Goal: Task Accomplishment & Management: Use online tool/utility

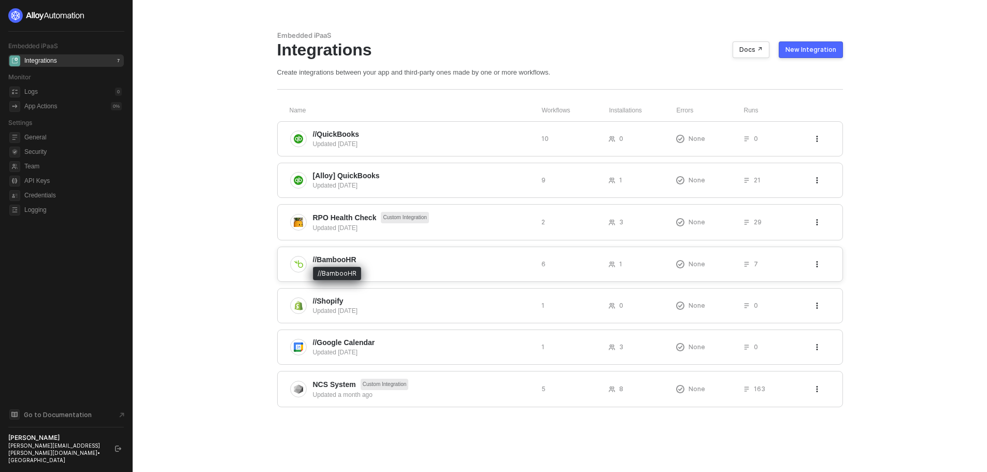
click at [328, 257] on span "//BambooHR" at bounding box center [335, 259] width 44 height 10
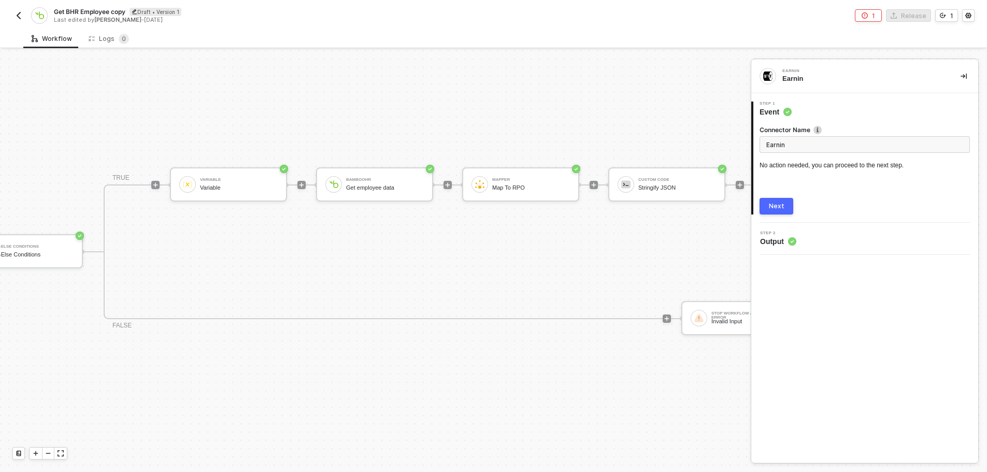
scroll to position [27, 218]
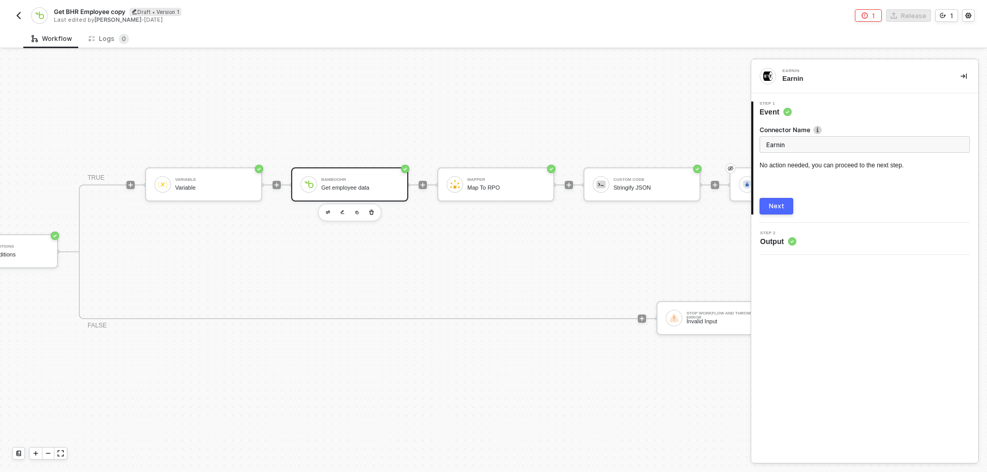
click at [353, 189] on div "BambooHR Get employee data" at bounding box center [349, 184] width 117 height 34
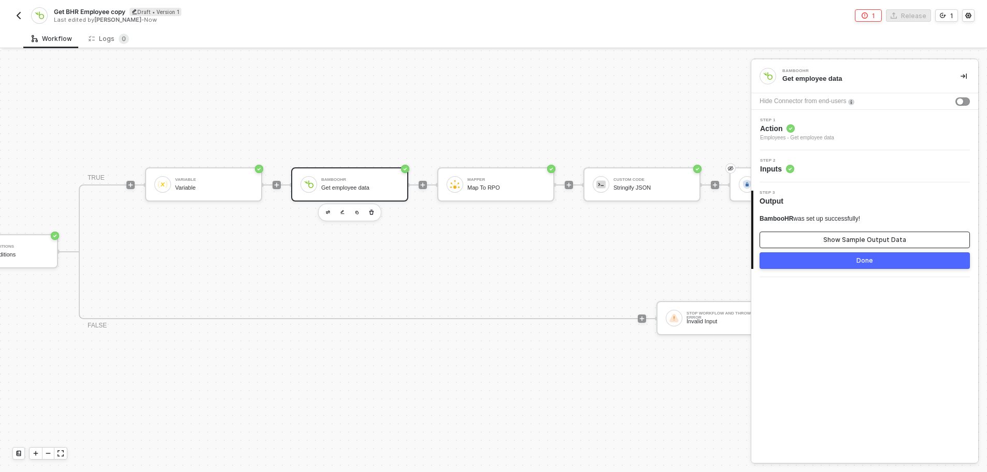
click at [857, 240] on div "Show Sample Output Data" at bounding box center [864, 240] width 83 height 8
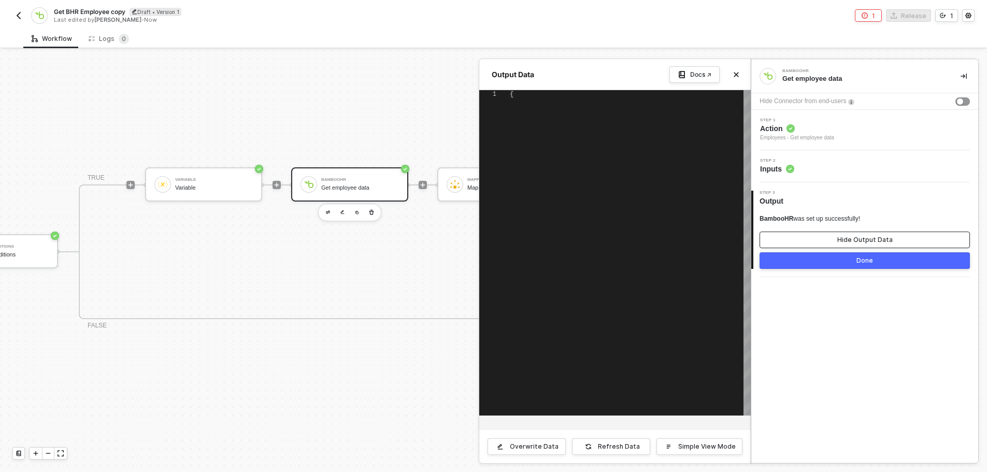
type textarea "{ "employee": { "id": "1", "displayName": "Charlotte Abbott", "firstName": "Cha…"
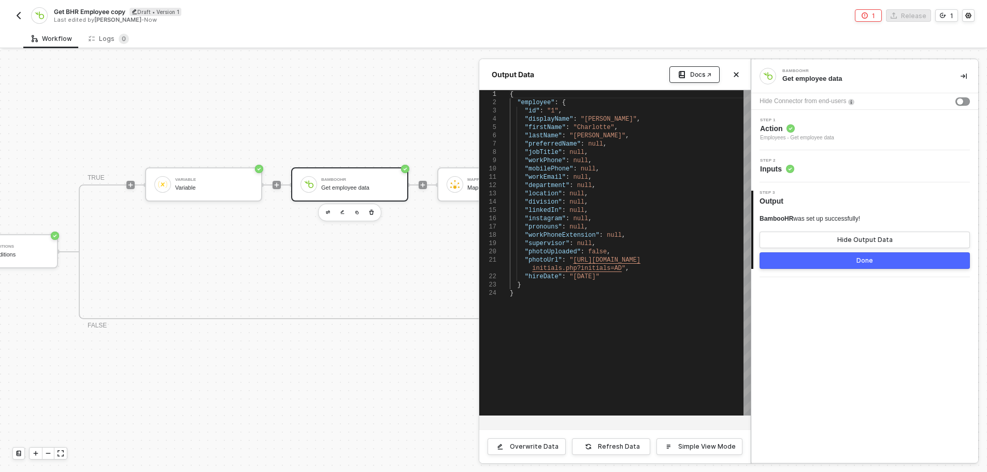
click at [700, 71] on div "Docs ↗" at bounding box center [700, 74] width 21 height 8
click at [739, 71] on button "Close" at bounding box center [736, 74] width 12 height 12
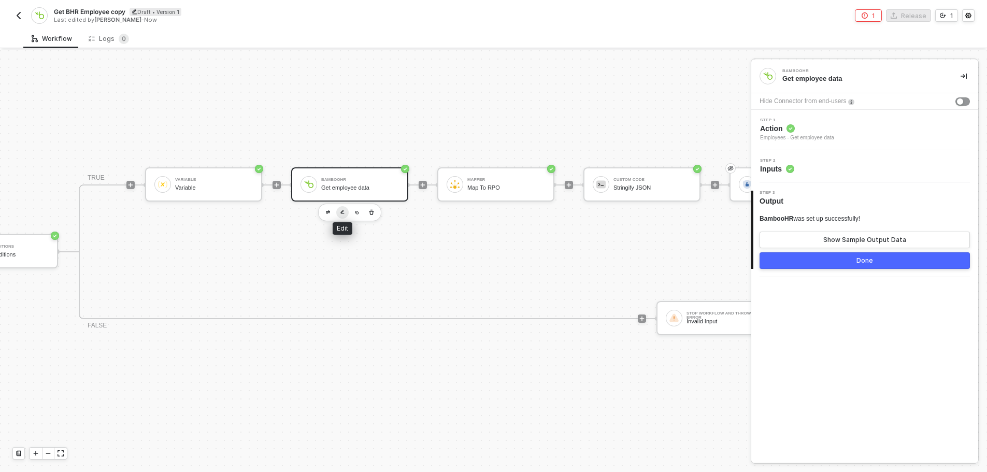
click at [339, 207] on button "button" at bounding box center [342, 212] width 12 height 12
click at [813, 140] on div "Employees - Get employee data" at bounding box center [797, 138] width 74 height 8
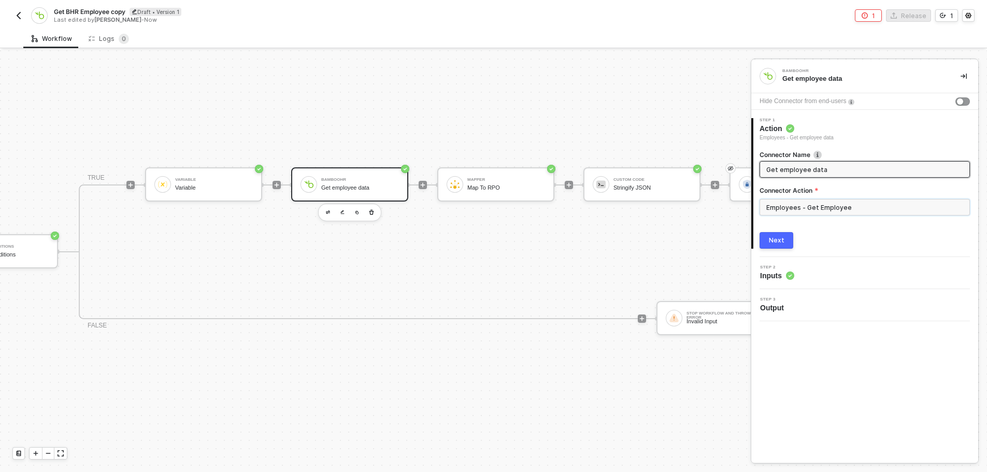
click at [841, 209] on input "Employees - Get Employee" at bounding box center [864, 207] width 210 height 17
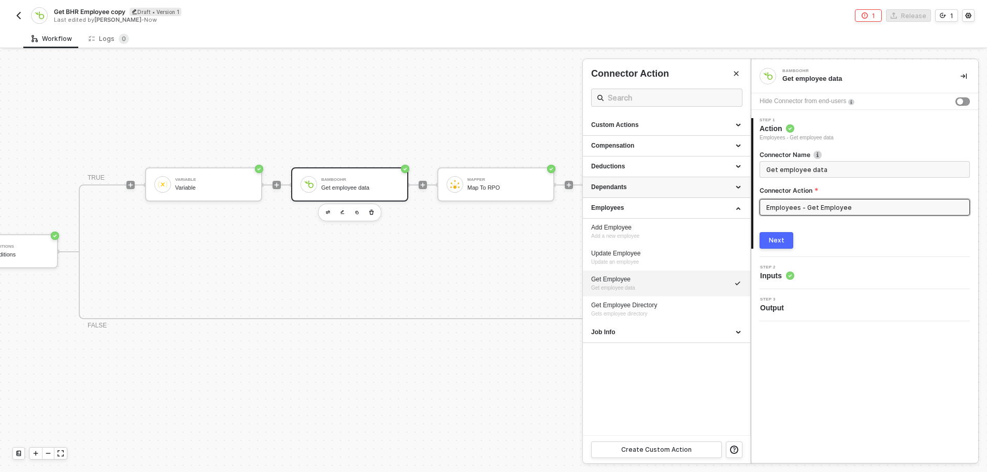
click at [738, 185] on div "Dependants" at bounding box center [666, 187] width 151 height 9
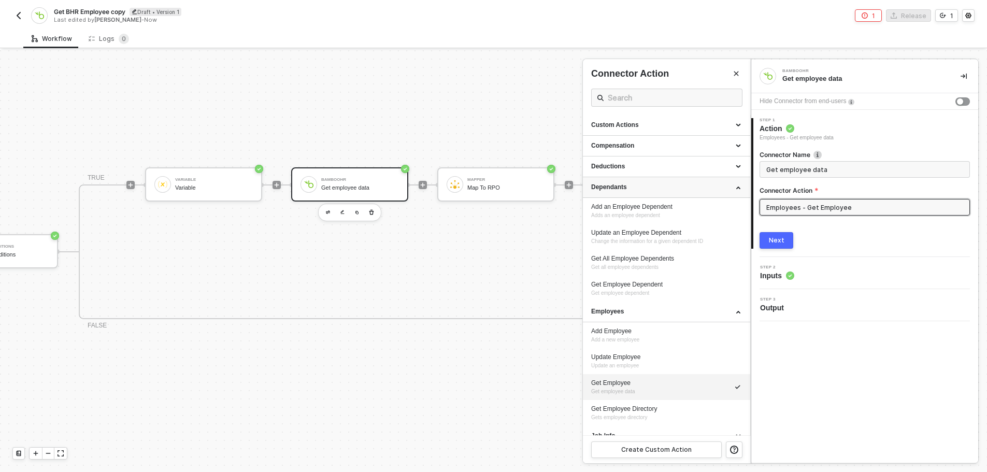
click at [738, 185] on div "Dependants" at bounding box center [666, 187] width 167 height 21
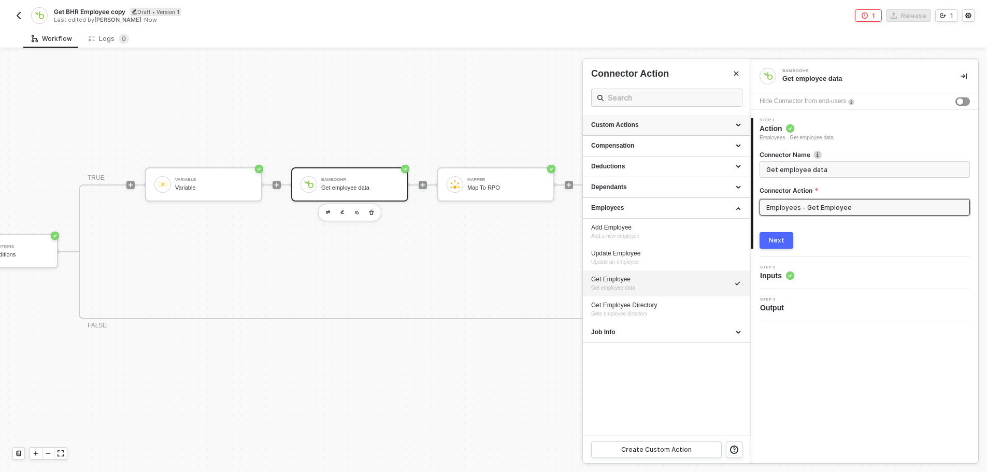
click at [737, 126] on div "Custom Actions" at bounding box center [666, 125] width 151 height 9
click at [737, 124] on icon at bounding box center [739, 124] width 5 height 0
click at [738, 149] on div "Compensation" at bounding box center [666, 145] width 151 height 9
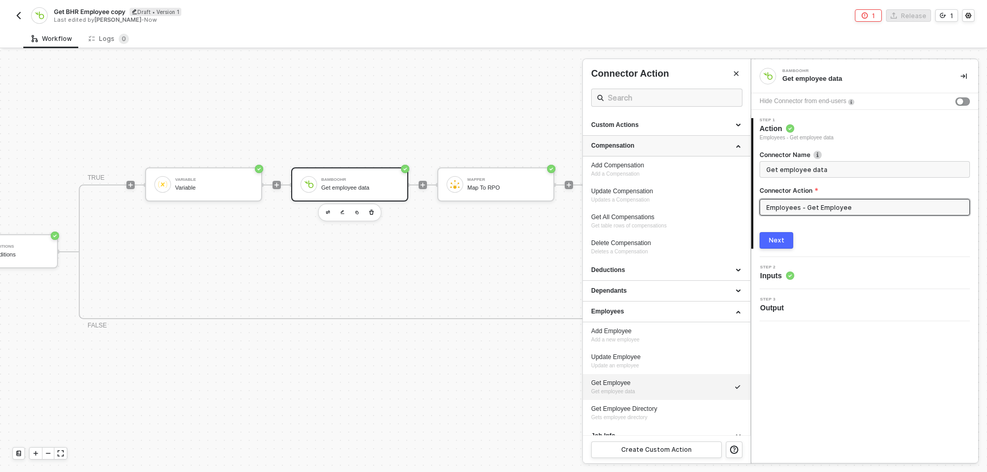
click at [738, 149] on div "Compensation" at bounding box center [666, 146] width 167 height 21
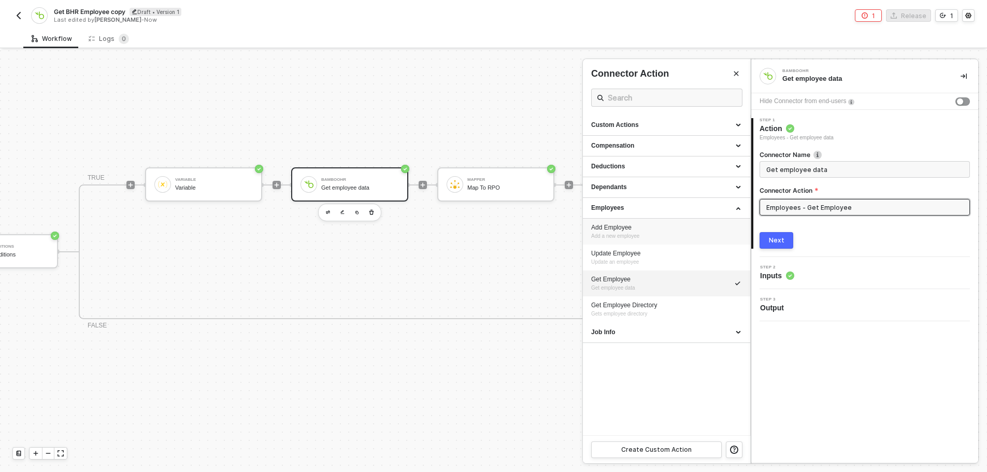
click at [613, 229] on div "Add Employee" at bounding box center [666, 227] width 151 height 9
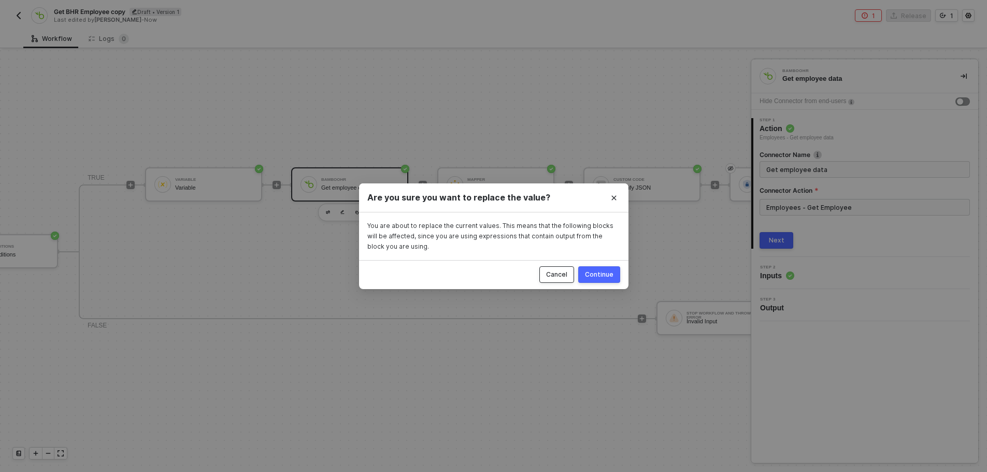
click at [567, 276] on div "Cancel" at bounding box center [556, 274] width 21 height 8
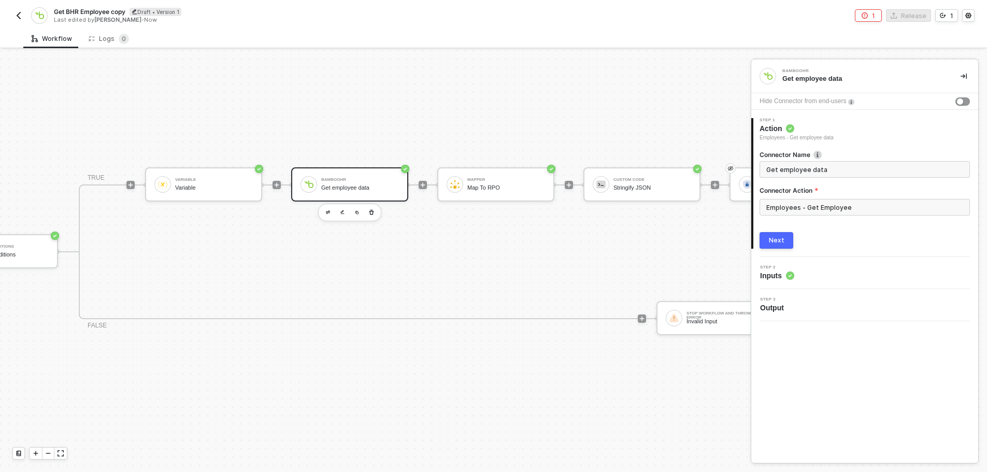
click at [14, 13] on button "button" at bounding box center [18, 15] width 12 height 12
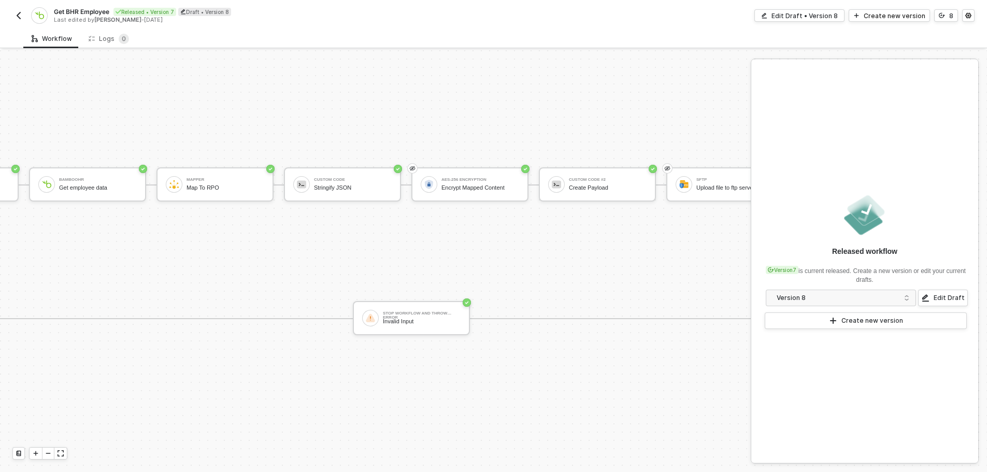
scroll to position [27, 327]
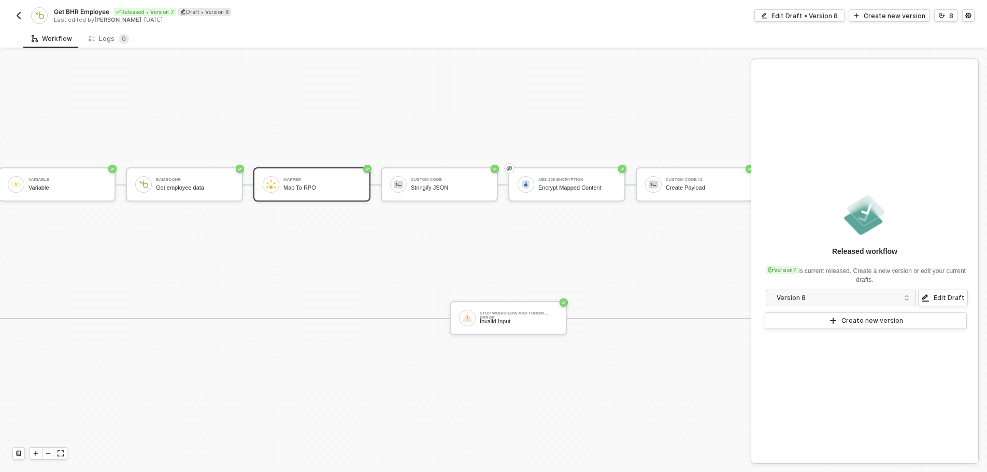
click at [309, 184] on div "Map To RPO" at bounding box center [322, 187] width 78 height 7
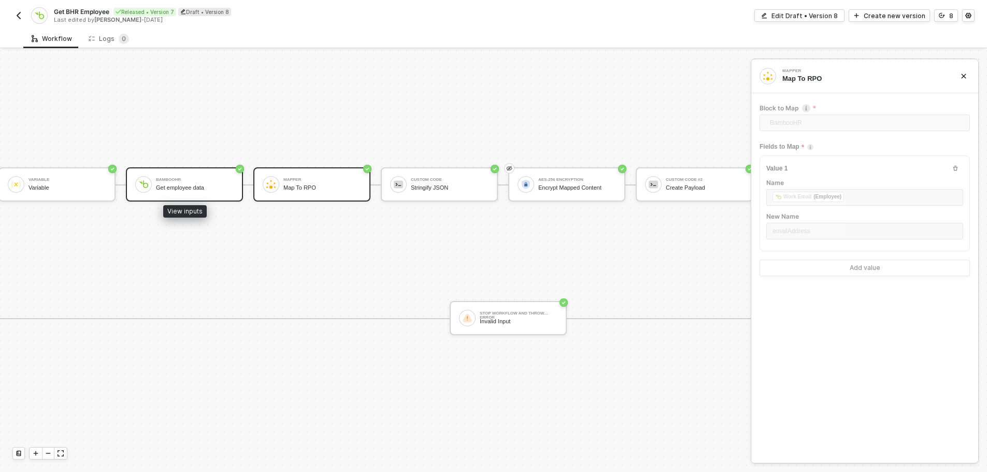
click at [199, 184] on div "Get employee data" at bounding box center [195, 187] width 78 height 7
click at [764, 141] on icon "icon-arrow-right-small" at bounding box center [763, 143] width 6 height 6
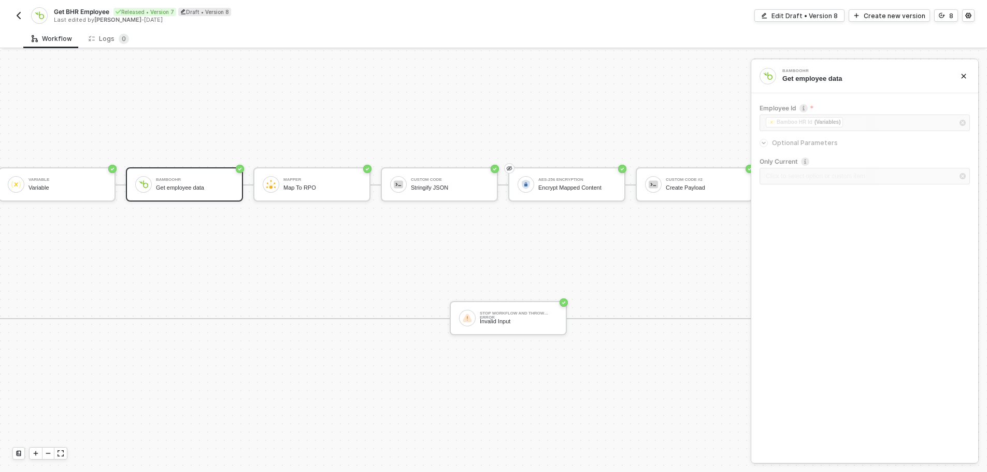
click at [258, 231] on div "TRUE Variable Variable BambooHR Get employee data Mapper Map To RPO Custom Code…" at bounding box center [503, 251] width 1104 height 135
click at [164, 184] on div "Get employee data" at bounding box center [195, 187] width 78 height 7
click at [760, 144] on icon "icon-arrow-right-small" at bounding box center [763, 143] width 6 height 6
click at [963, 75] on icon "icon-close" at bounding box center [963, 76] width 5 height 5
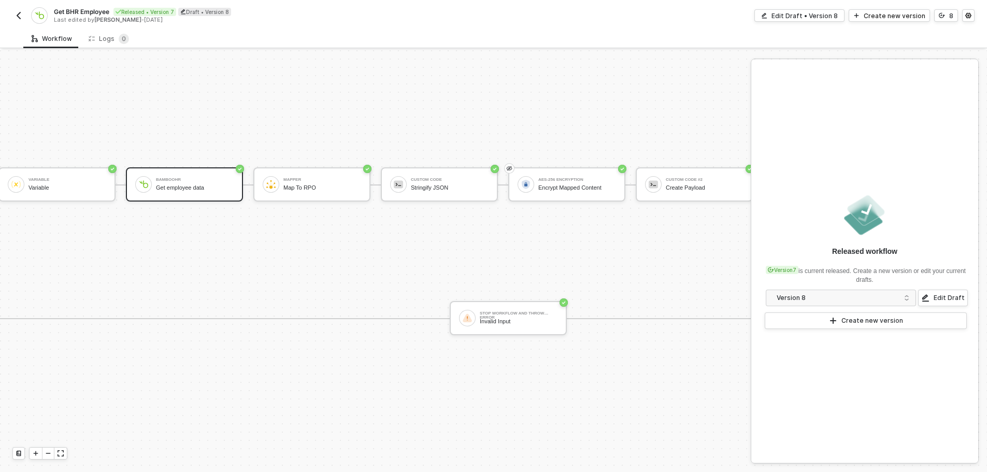
click at [642, 78] on div "TRIGGER Earnin Earnin If-Else Conditions If-Else Conditions TRUE Variable Varia…" at bounding box center [369, 251] width 1392 height 441
click at [596, 265] on div "TRUE Variable Variable BambooHR Get employee data Mapper Map To RPO Custom Code…" at bounding box center [503, 251] width 1104 height 135
drag, startPoint x: 208, startPoint y: 350, endPoint x: 293, endPoint y: 342, distance: 85.8
drag, startPoint x: 293, startPoint y: 342, endPoint x: 25, endPoint y: 21, distance: 418.9
click at [25, 21] on div "Get BHR Employee Released • Version 7 Draft • Version 8 Last edited by Matt Rog…" at bounding box center [252, 15] width 481 height 17
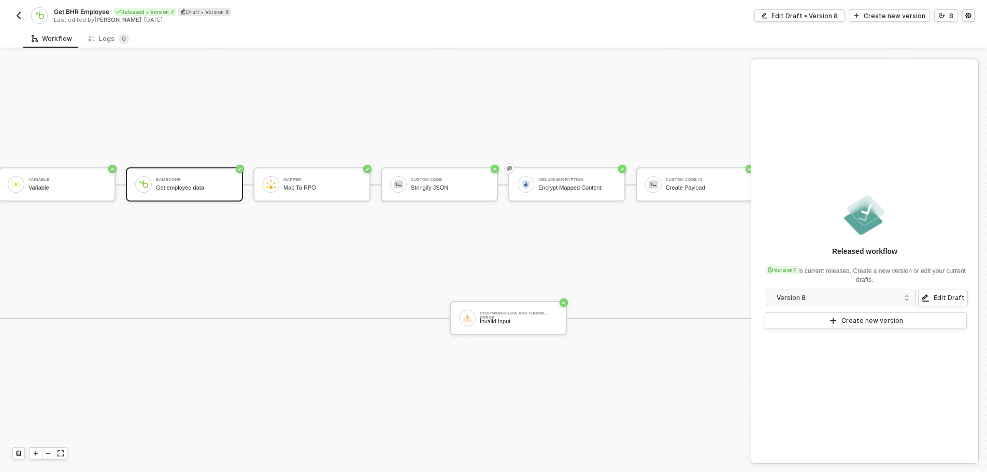
click at [15, 10] on button "button" at bounding box center [18, 15] width 12 height 12
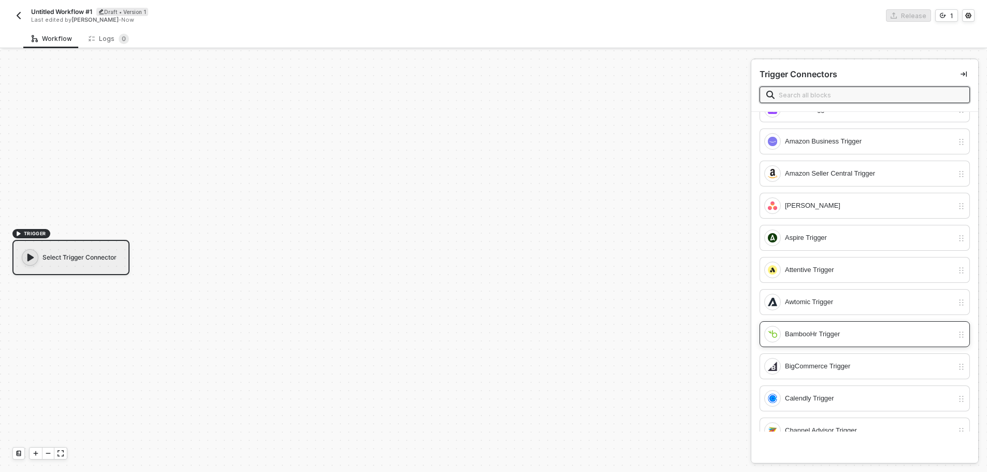
scroll to position [363, 0]
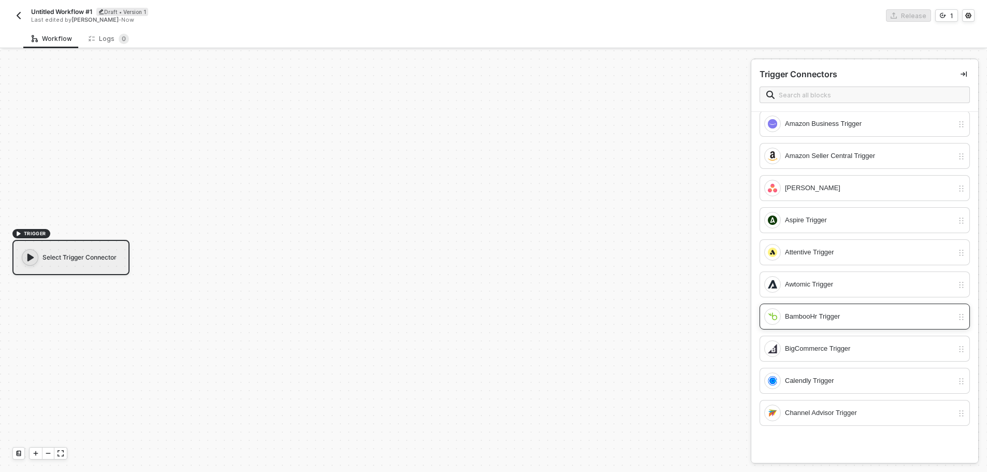
click at [815, 315] on div "BambooHr Trigger" at bounding box center [869, 316] width 168 height 11
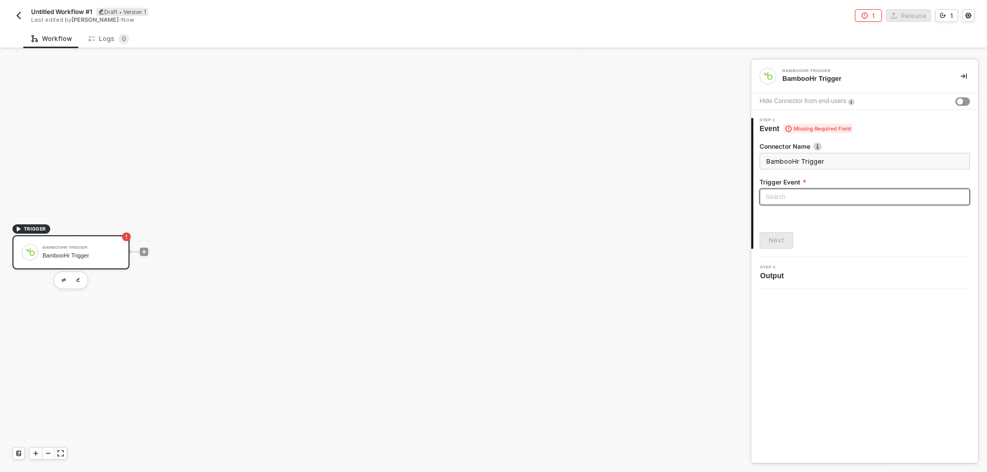
click at [785, 194] on input "search" at bounding box center [865, 197] width 198 height 16
click at [783, 217] on div "Employee Created" at bounding box center [865, 217] width 194 height 11
type input "Trigger workflow when employee created"
click at [782, 234] on button "Next" at bounding box center [776, 240] width 34 height 17
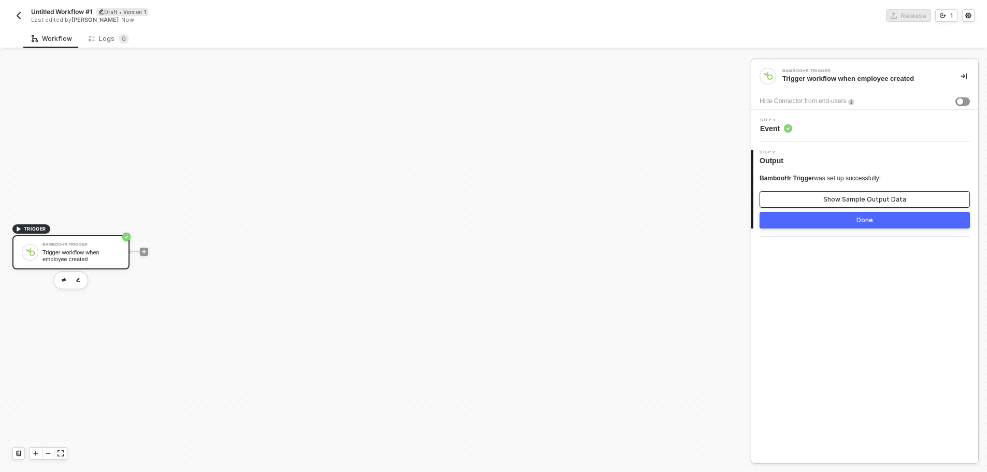
click at [837, 198] on div "Show Sample Output Data" at bounding box center [864, 199] width 83 height 8
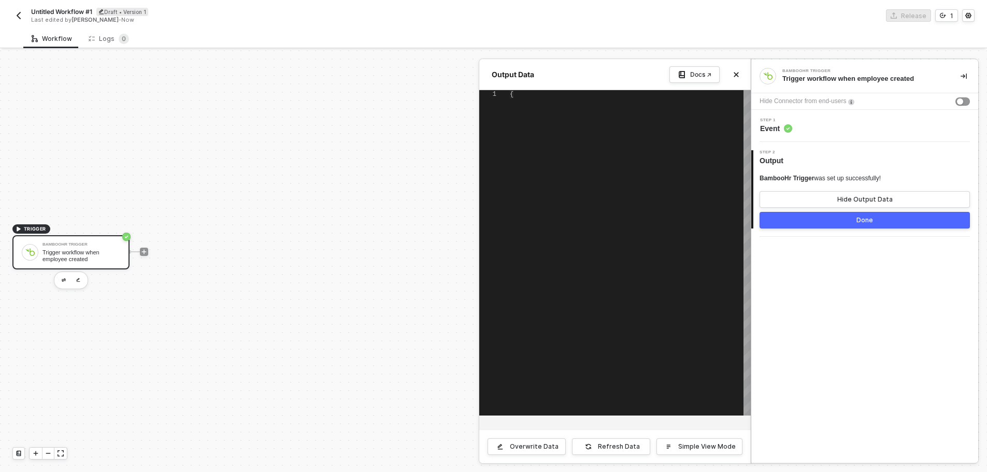
type textarea "{ "id": "1", "displayName": "Charlotte Abbott", "firstName": "Charlotte", "last…"
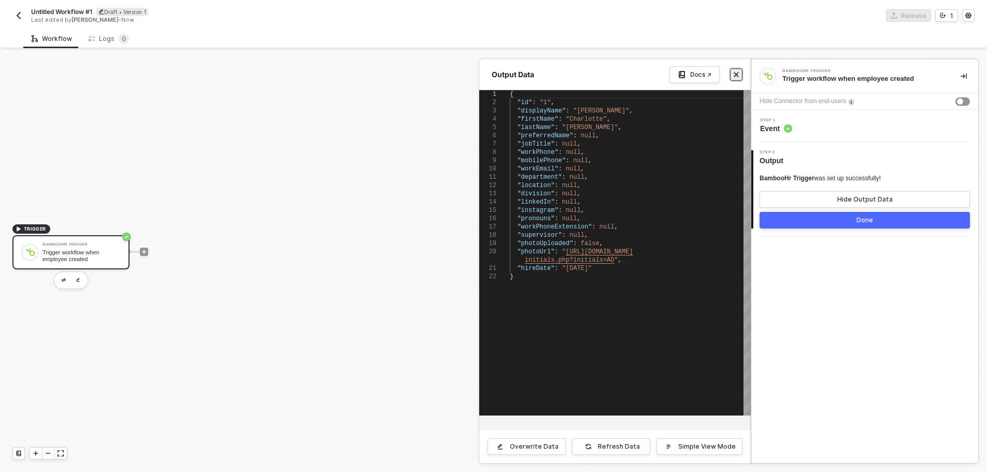
click at [733, 74] on icon "icon-close" at bounding box center [736, 74] width 6 height 6
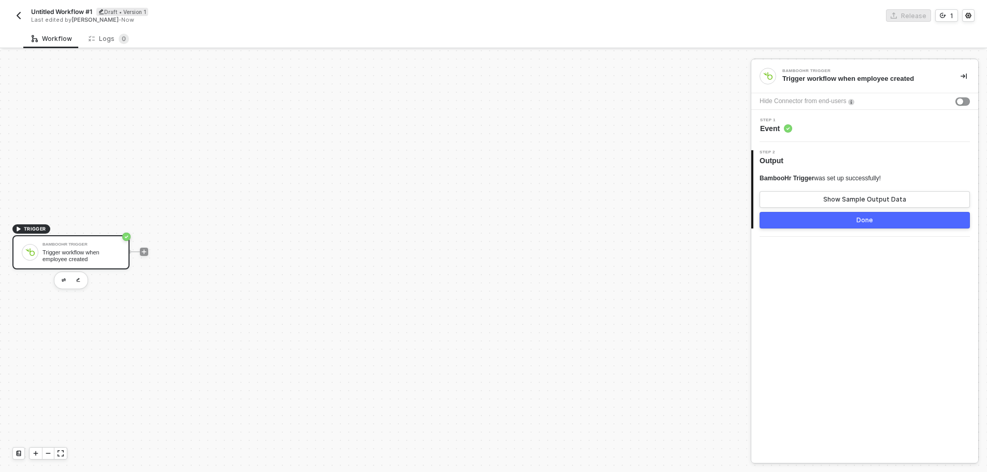
click at [18, 10] on button "button" at bounding box center [18, 15] width 12 height 12
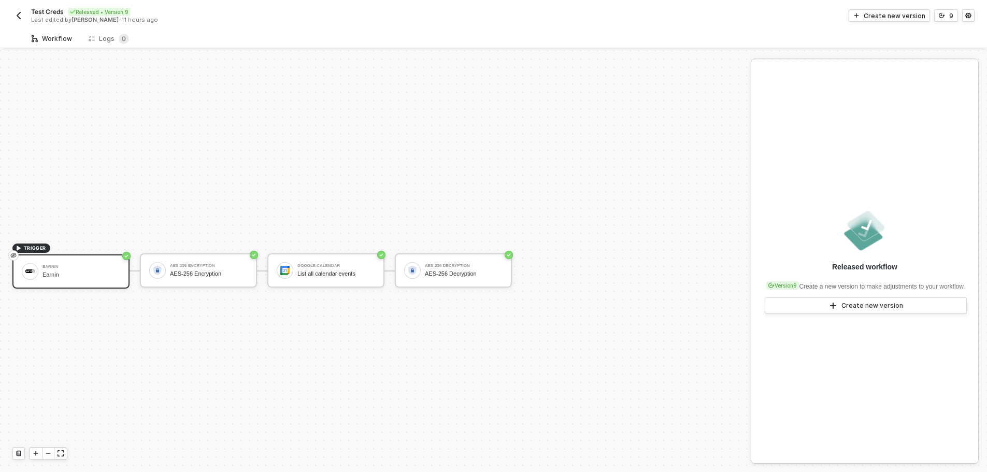
scroll to position [19, 0]
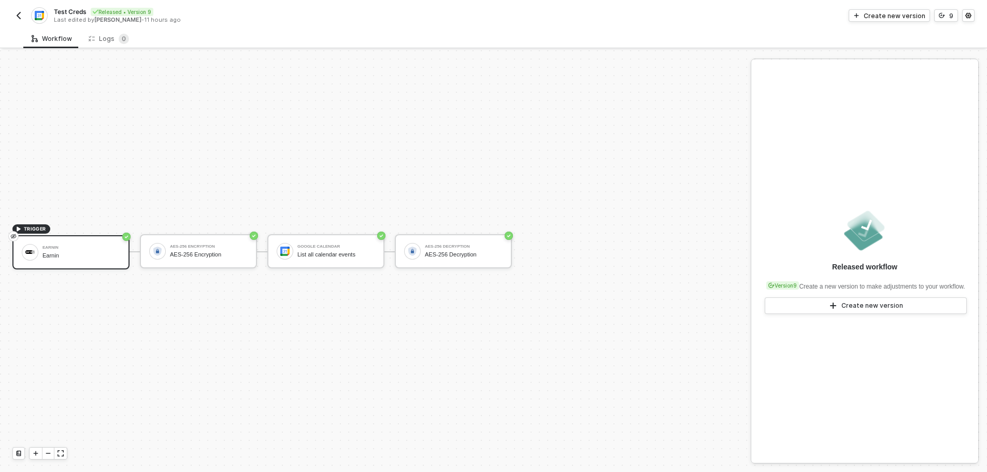
drag, startPoint x: 222, startPoint y: 314, endPoint x: 291, endPoint y: 323, distance: 70.0
drag, startPoint x: 291, startPoint y: 323, endPoint x: 189, endPoint y: 4, distance: 335.5
click at [212, 70] on div "TRIGGER Earnin Earnin AES-256 Encryption AES-256 Encryption Google Calendar Lis…" at bounding box center [372, 251] width 745 height 441
